Goal: Find specific page/section: Find specific page/section

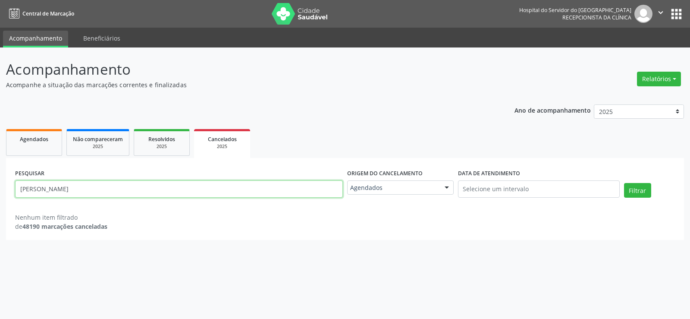
click at [138, 182] on input "[PERSON_NAME]" at bounding box center [179, 188] width 328 height 17
paste input "DA CONCEICAO [PERSON_NAME] E [PERSON_NAME]"
type input "[PERSON_NAME] DA CONCEICAO [PERSON_NAME]"
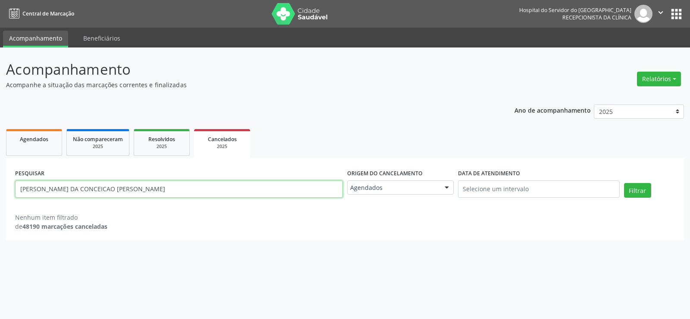
click at [624, 183] on button "Filtrar" at bounding box center [637, 190] width 27 height 15
click at [163, 138] on span "Resolvidos" at bounding box center [161, 138] width 27 height 7
select select "8"
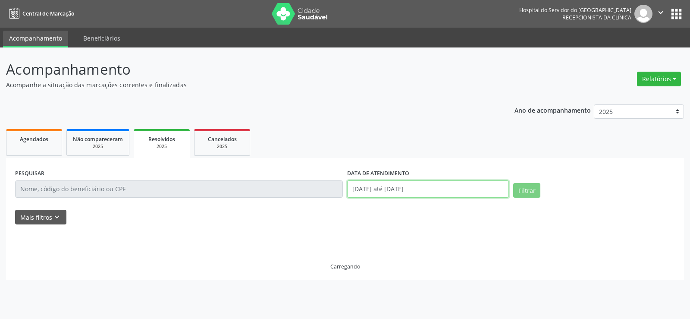
click at [376, 187] on input "[DATE] até [DATE]" at bounding box center [428, 188] width 162 height 17
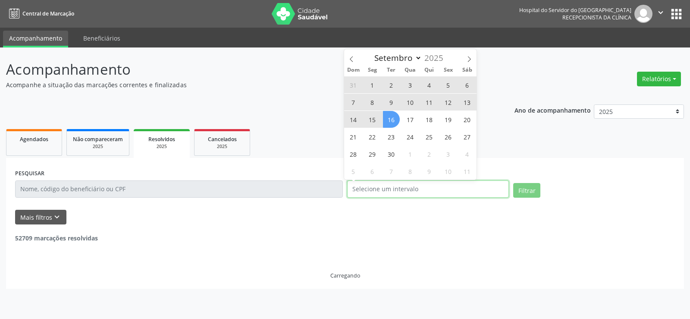
select select "0"
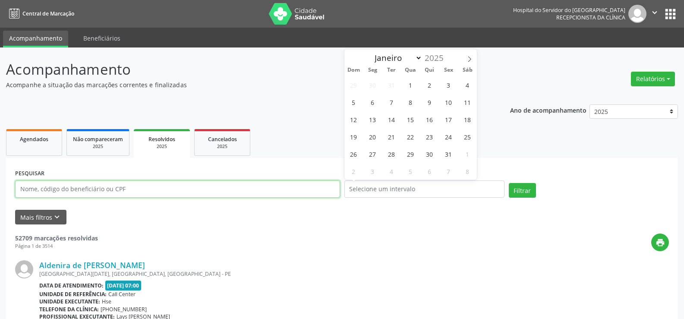
click at [146, 184] on input "text" at bounding box center [177, 188] width 325 height 17
paste input "[PERSON_NAME] DA CONCEICAO [PERSON_NAME]"
click at [508, 183] on button "Filtrar" at bounding box center [521, 190] width 27 height 15
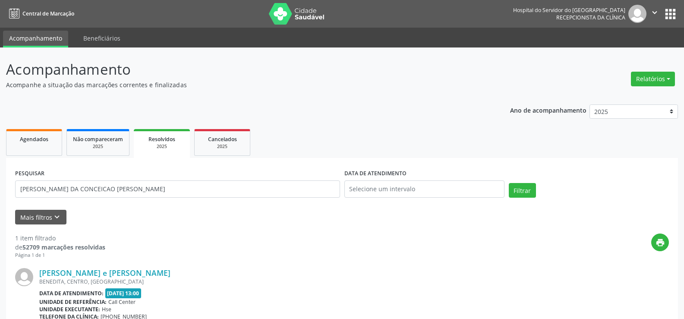
click at [134, 280] on div "BENEDITA, CENTRO, [GEOGRAPHIC_DATA]" at bounding box center [353, 281] width 629 height 7
click at [135, 278] on div "BENEDITA, CENTRO, [GEOGRAPHIC_DATA]" at bounding box center [353, 281] width 629 height 7
click at [135, 277] on link "[PERSON_NAME] e [PERSON_NAME]" at bounding box center [104, 272] width 131 height 9
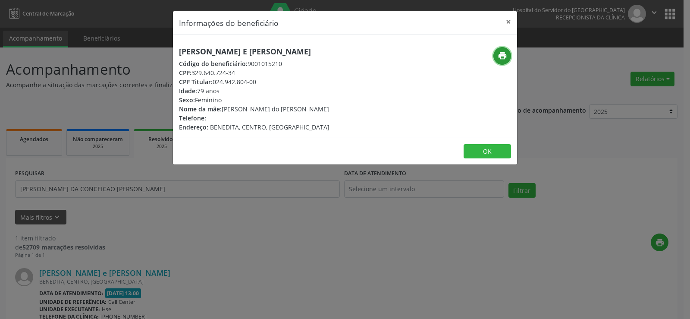
click at [505, 55] on icon "print" at bounding box center [502, 55] width 9 height 9
click at [510, 23] on button "×" at bounding box center [508, 21] width 17 height 21
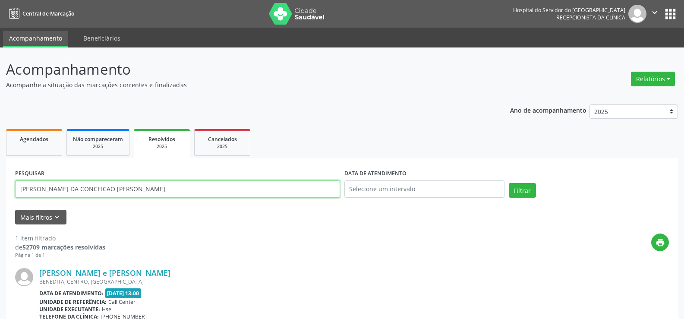
click at [218, 193] on input "[PERSON_NAME] DA CONCEICAO [PERSON_NAME]" at bounding box center [177, 188] width 325 height 17
paste input "[PERSON_NAME] DA"
type input "[PERSON_NAME]"
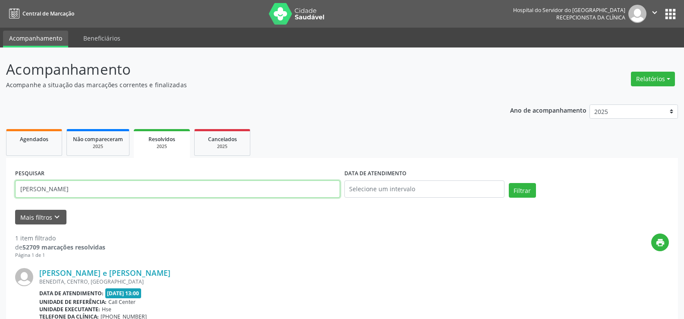
click at [508, 183] on button "Filtrar" at bounding box center [521, 190] width 27 height 15
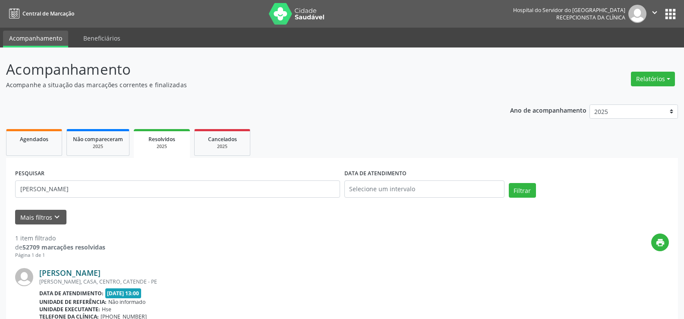
click at [58, 268] on link "[PERSON_NAME]" at bounding box center [69, 272] width 61 height 9
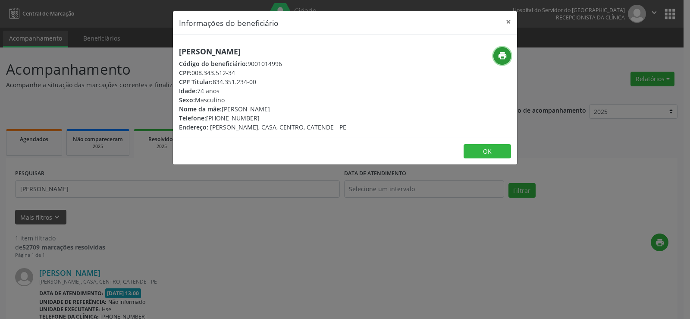
click at [503, 56] on icon "print" at bounding box center [502, 55] width 9 height 9
click at [120, 193] on div "Informações do beneficiário × [PERSON_NAME] Código do beneficiário: 9001014996 …" at bounding box center [345, 159] width 690 height 319
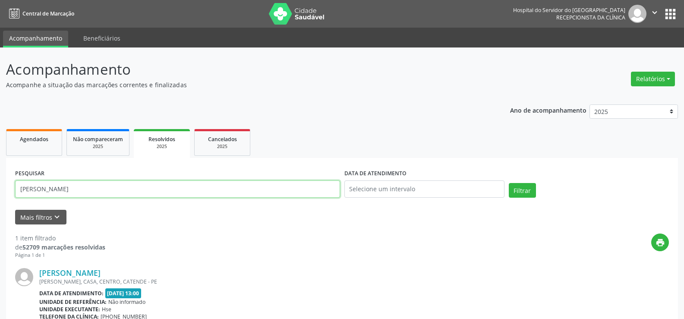
click at [120, 193] on input "[PERSON_NAME]" at bounding box center [177, 188] width 325 height 17
click at [212, 145] on div "2025" at bounding box center [222, 146] width 43 height 6
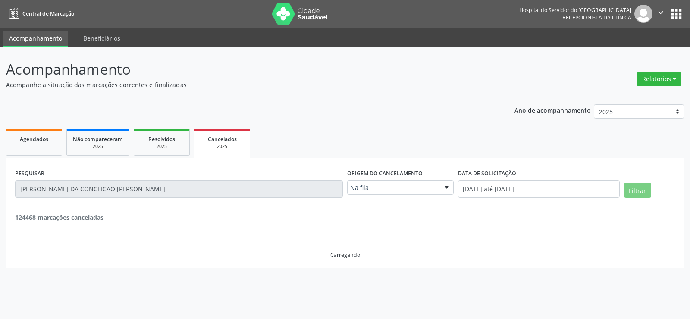
click at [132, 191] on input "[PERSON_NAME] DA CONCEICAO [PERSON_NAME]" at bounding box center [179, 188] width 328 height 17
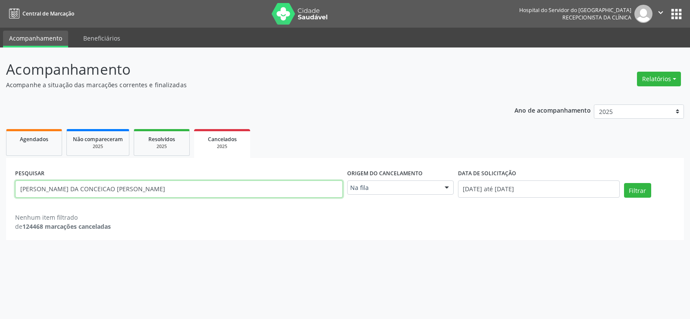
click at [132, 191] on input "[PERSON_NAME] DA CONCEICAO [PERSON_NAME]" at bounding box center [179, 188] width 328 height 17
paste input "[PERSON_NAME]"
type input "[PERSON_NAME]"
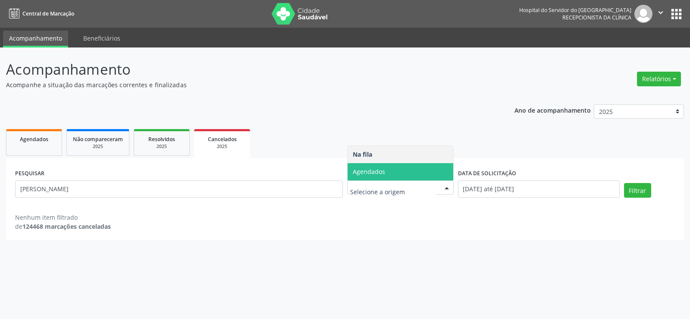
click at [382, 167] on span "Agendados" at bounding box center [369, 171] width 32 height 8
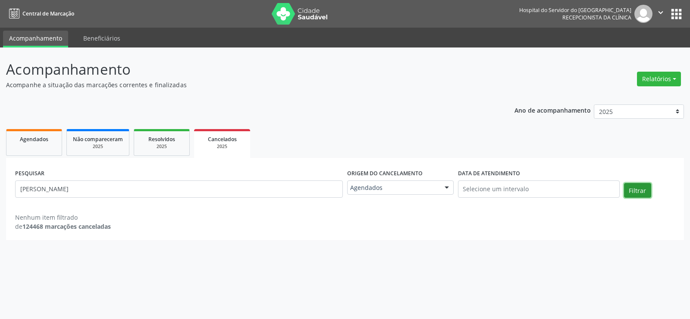
click at [631, 189] on button "Filtrar" at bounding box center [637, 190] width 27 height 15
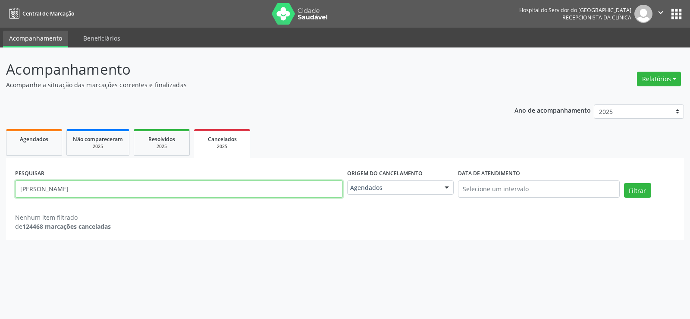
click at [130, 187] on input "ANTONIO IZIDRO DO NASCIMENTO" at bounding box center [179, 188] width 328 height 17
paste input "KLEYTIANY FERNANDA LIMA SANTOS"
click at [624, 183] on button "Filtrar" at bounding box center [637, 190] width 27 height 15
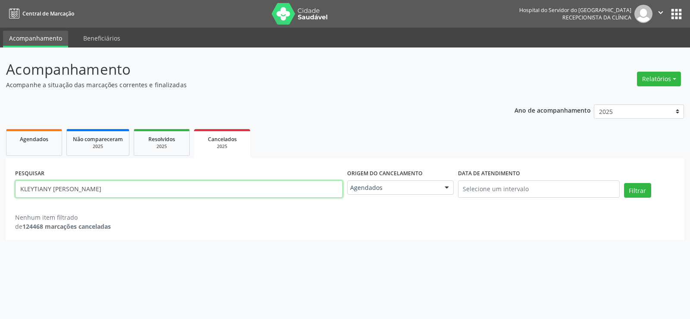
click at [177, 182] on input "KLEYTIANY FERNANDA LIMA SANTOS" at bounding box center [179, 188] width 328 height 17
paste input "ANTONIO IZIDRIO DO NASCIMENTO"
click at [624, 183] on button "Filtrar" at bounding box center [637, 190] width 27 height 15
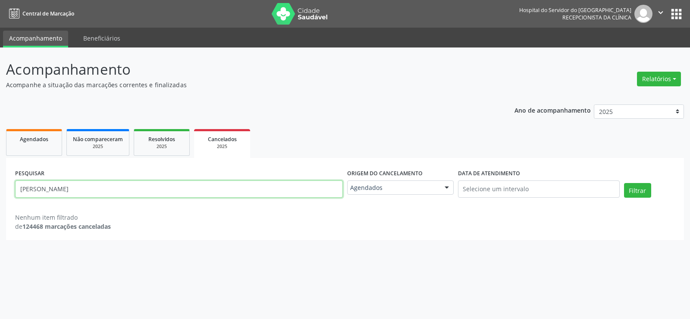
click at [143, 192] on input "ANTONIO IZIDRIO DO NASCIMENTO" at bounding box center [179, 188] width 328 height 17
paste input "text"
click at [624, 183] on button "Filtrar" at bounding box center [637, 190] width 27 height 15
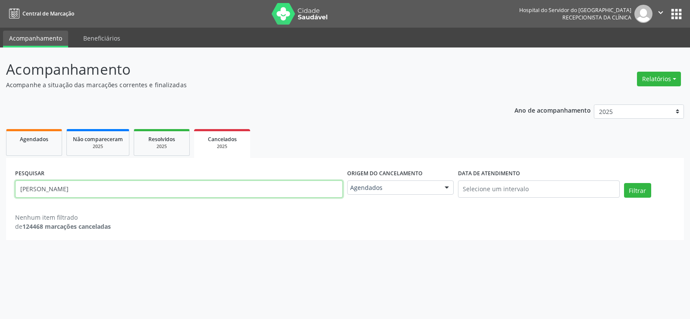
drag, startPoint x: 190, startPoint y: 185, endPoint x: 38, endPoint y: 173, distance: 152.3
click at [38, 173] on div "PESQUISAR ANTONIO IZIDRO DO NASCIMENTO" at bounding box center [179, 185] width 332 height 37
paste input "SANTINO SALUSTIANO FILH"
paste input "text"
type input "SANTINO SALUSTIANO FILHO"
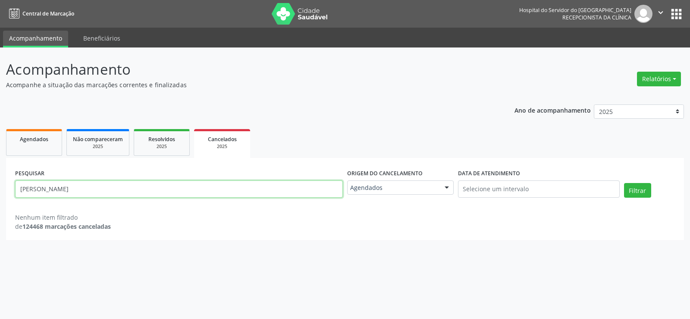
click at [624, 183] on button "Filtrar" at bounding box center [637, 190] width 27 height 15
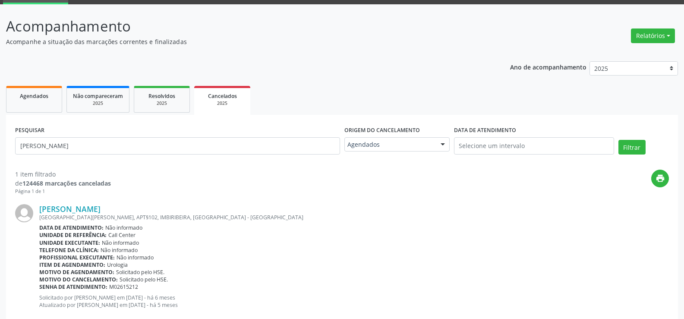
scroll to position [63, 0]
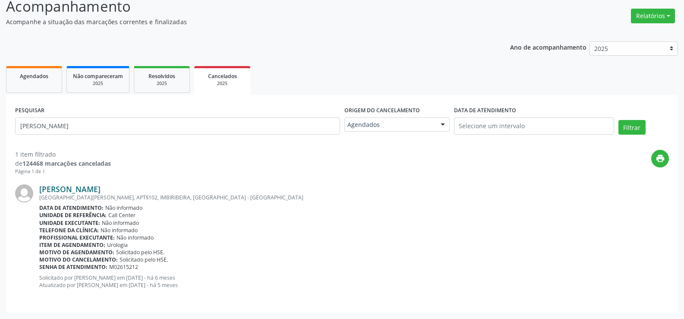
click at [90, 184] on link "Santino Salustiano Filho" at bounding box center [69, 188] width 61 height 9
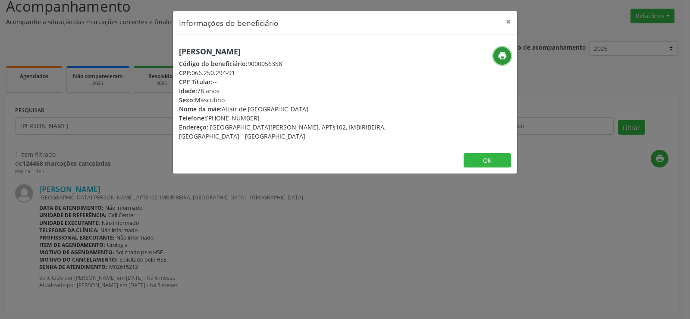
click at [505, 56] on icon "print" at bounding box center [502, 55] width 9 height 9
click at [482, 153] on button "OK" at bounding box center [487, 160] width 47 height 15
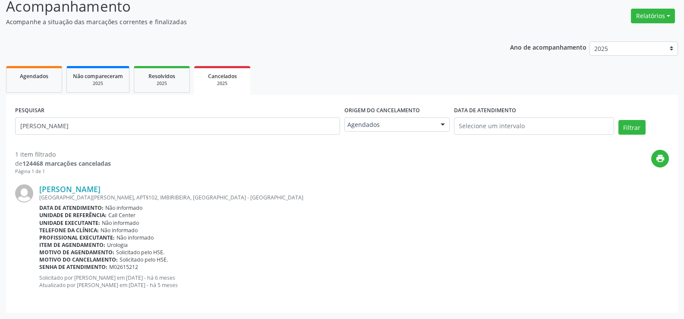
click at [227, 256] on html "Central de Marcação Hospital do Servidor do Estado Hse Recepcionista da clínica…" at bounding box center [342, 96] width 684 height 319
